Goal: Task Accomplishment & Management: Manage account settings

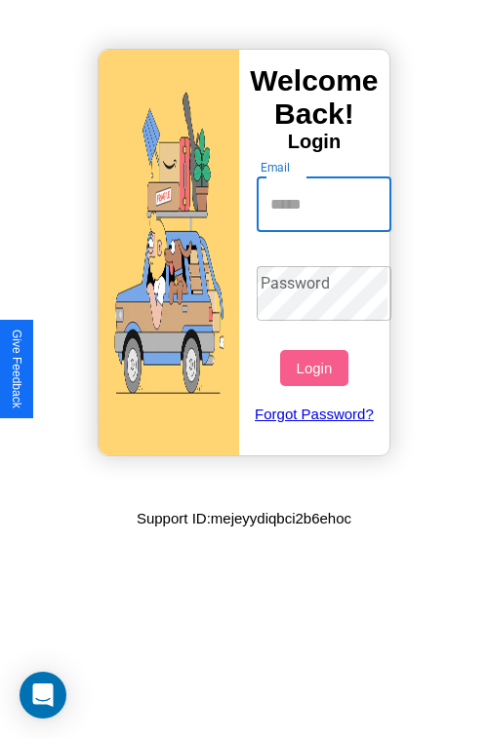
click at [326, 204] on input "Email" at bounding box center [325, 205] width 136 height 55
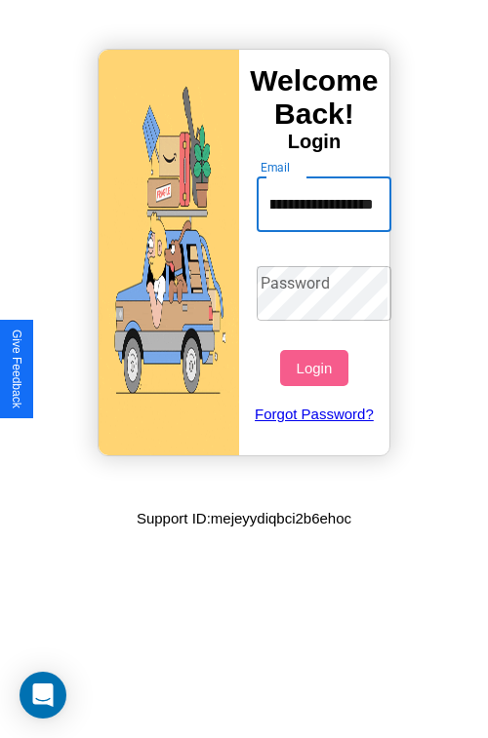
type input "**********"
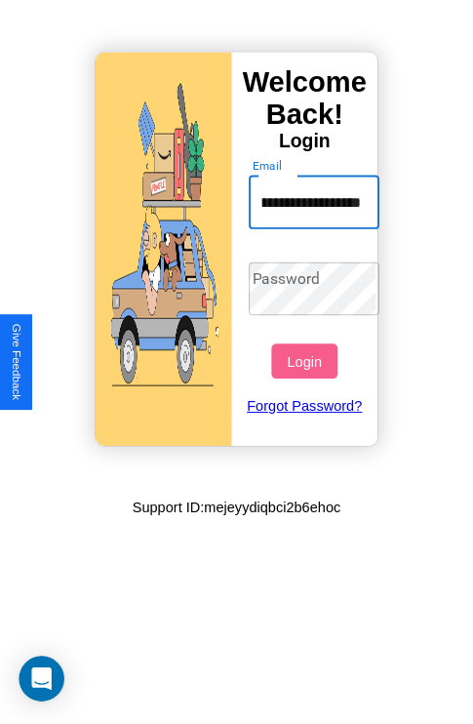
scroll to position [0, 0]
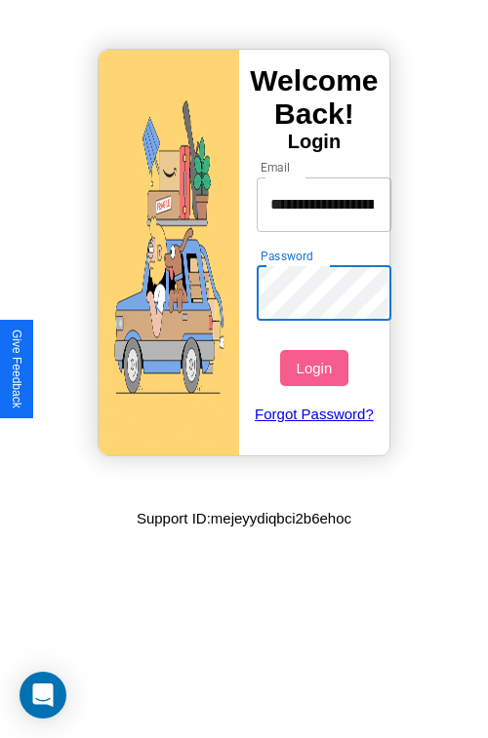
click at [316, 368] on button "Login" at bounding box center [313, 368] width 67 height 36
